Goal: Navigation & Orientation: Go to known website

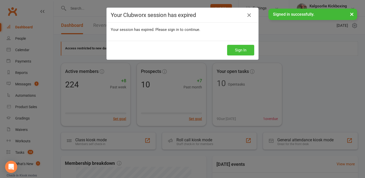
click at [238, 50] on button "Sign In" at bounding box center [240, 50] width 27 height 11
